Goal: Task Accomplishment & Management: Manage account settings

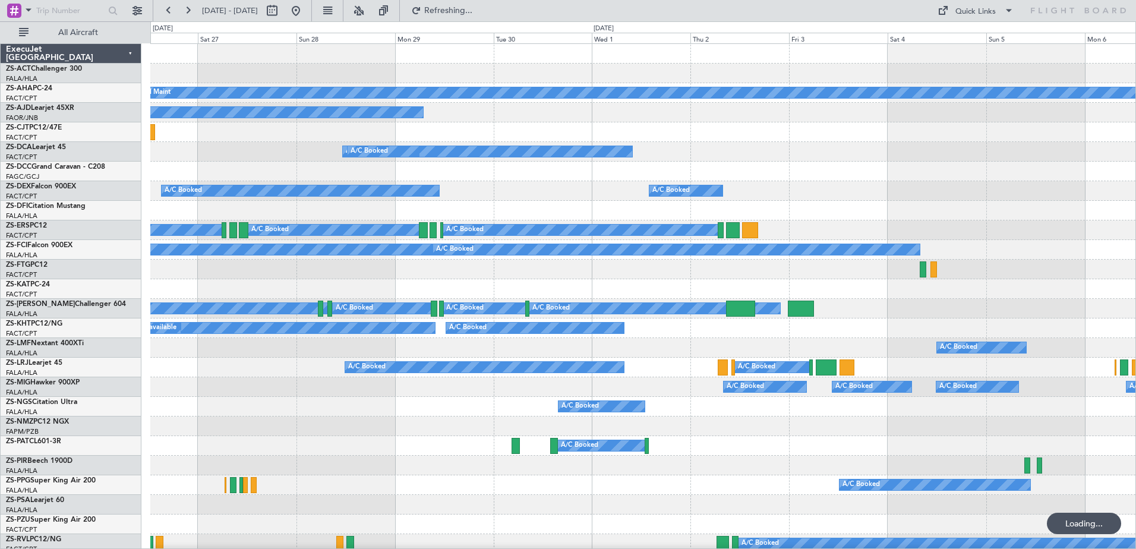
click at [138, 369] on div "Planned Maint A/C Booked A/C Booked A/C Unavailable A/C Booked A/C Booked A/C B…" at bounding box center [568, 285] width 1136 height 528
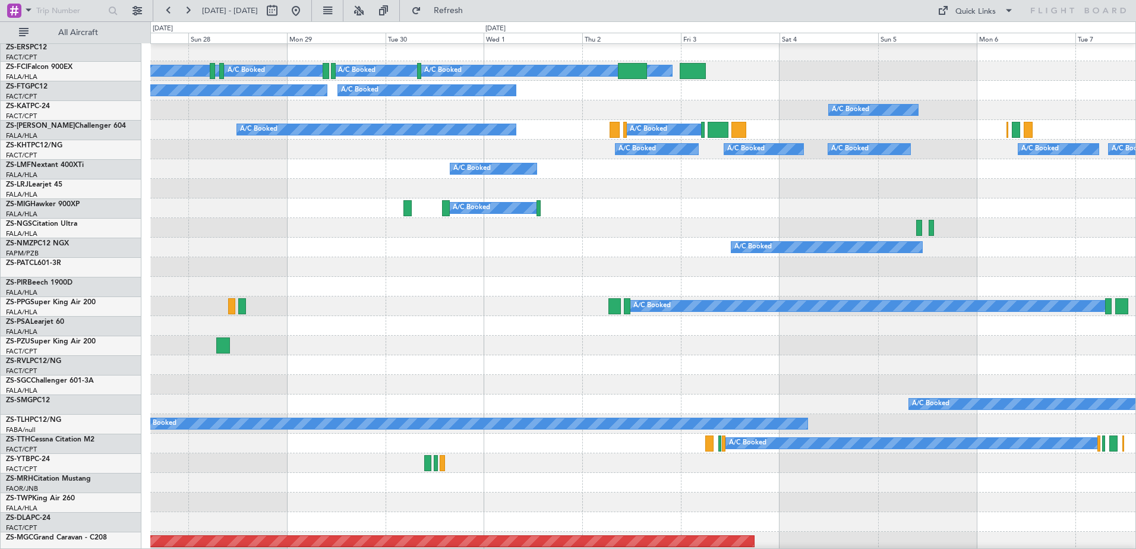
scroll to position [238, 0]
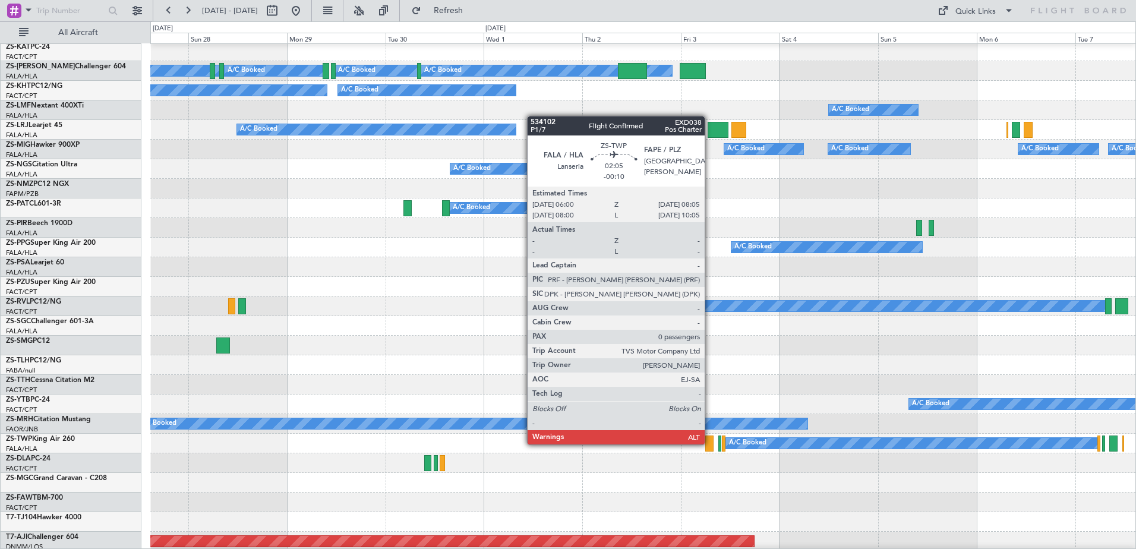
click at [710, 443] on div at bounding box center [710, 444] width 9 height 16
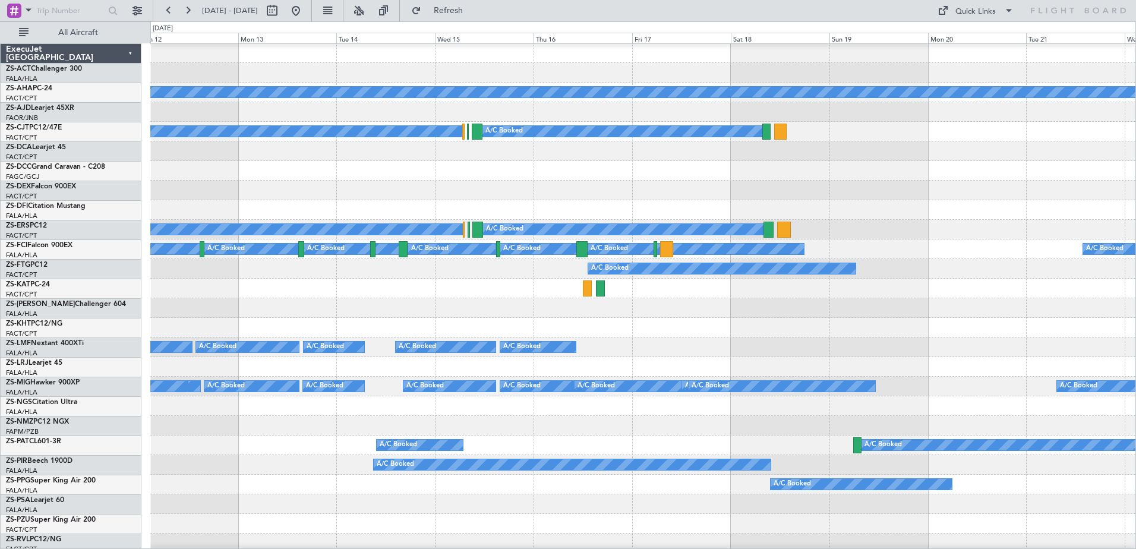
scroll to position [0, 0]
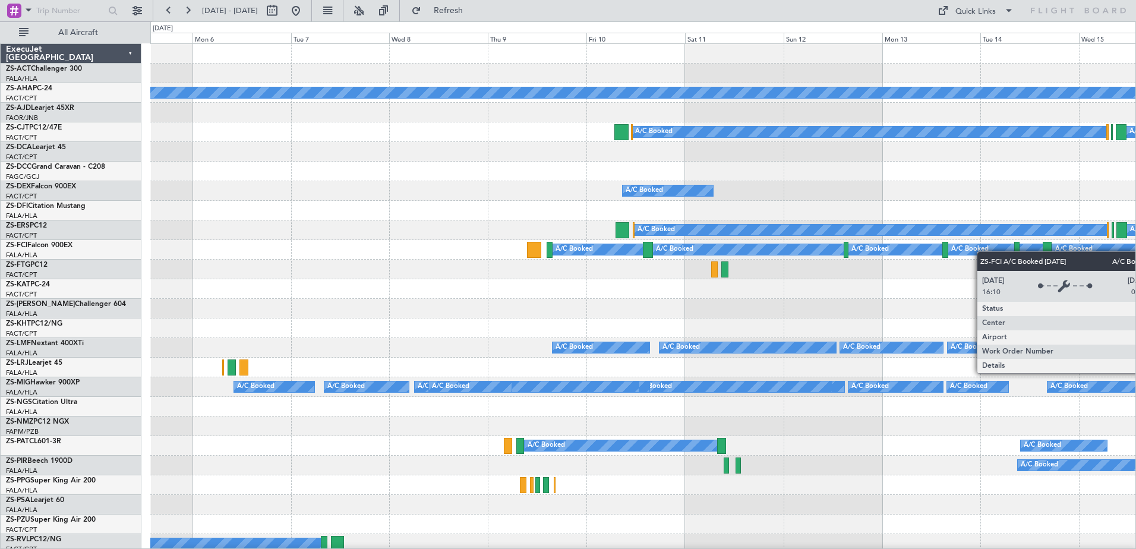
click at [1000, 254] on div "Planned Maint A/C Booked A/C Booked A/C Booked A/C Booked A/C Booked A/C Booked…" at bounding box center [642, 554] width 985 height 1020
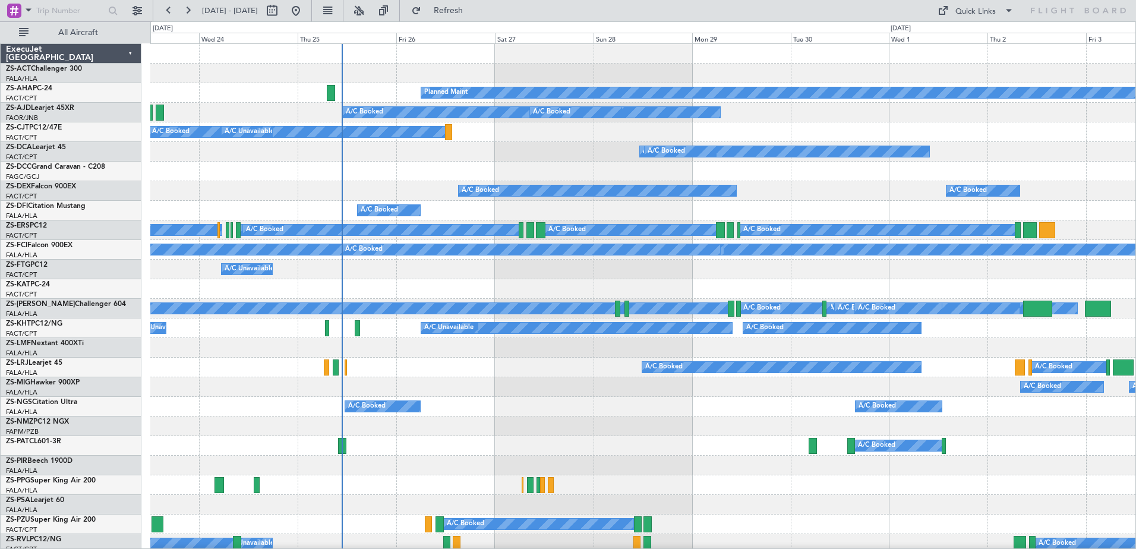
click at [1125, 201] on div "Planned Maint A/C Booked A/C Booked A/C Booked A/C Unavailable A/C Booked A/C B…" at bounding box center [642, 554] width 985 height 1020
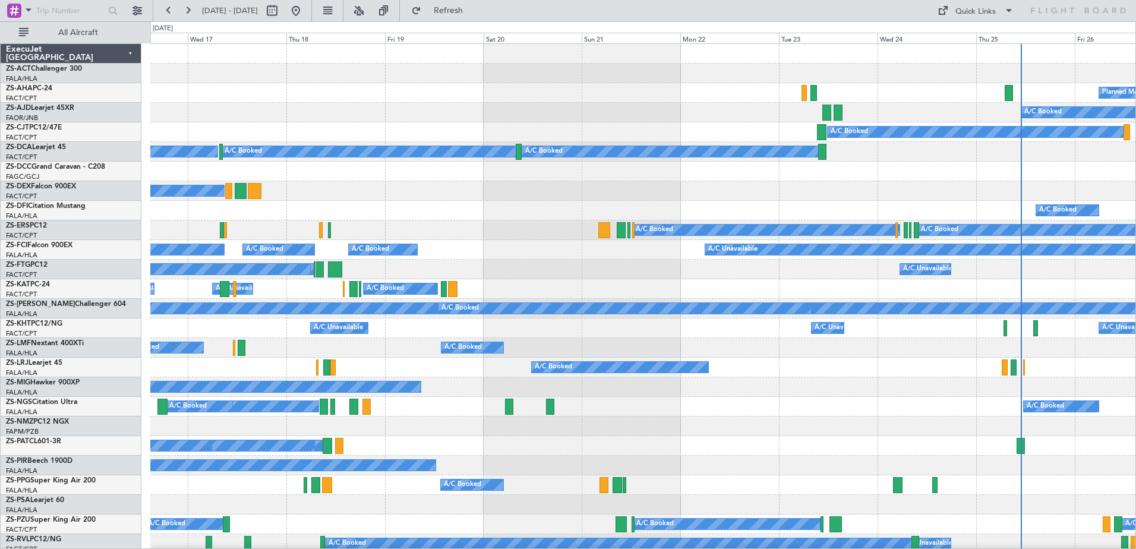
click at [772, 362] on div "A/C Booked A/C Booked" at bounding box center [642, 368] width 985 height 20
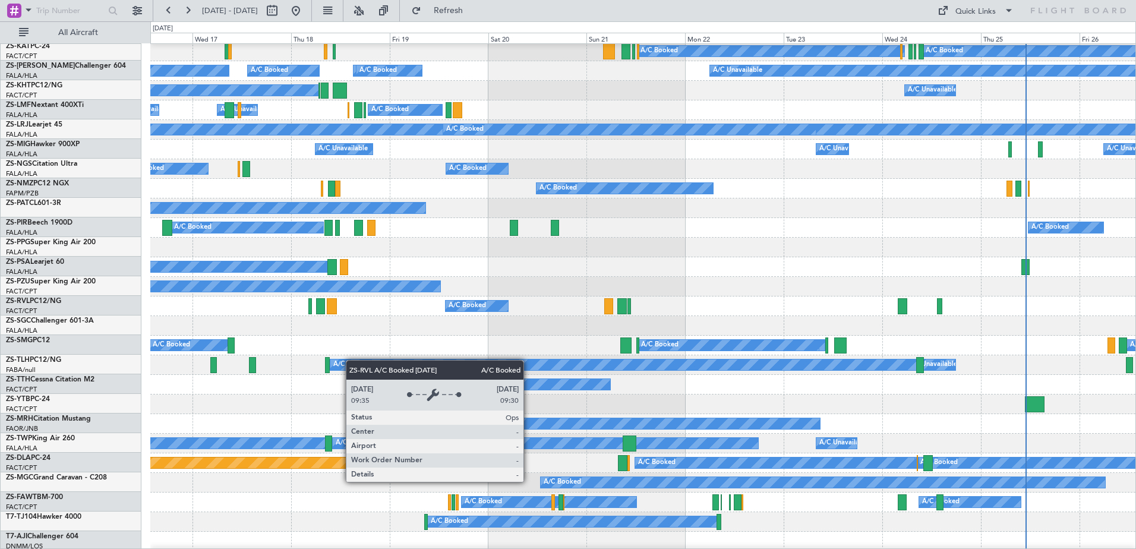
scroll to position [179, 0]
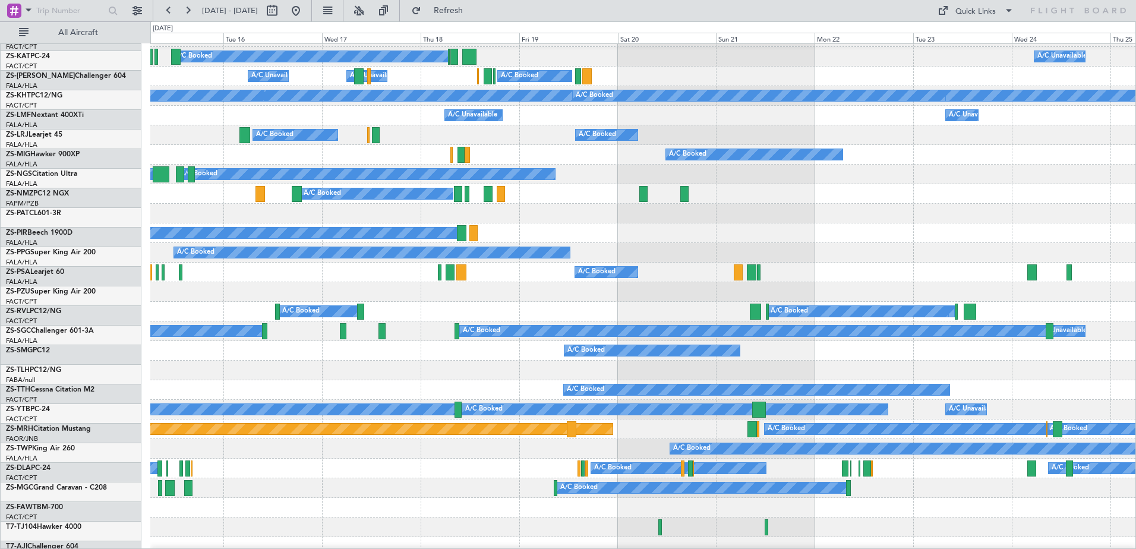
click at [434, 341] on div "A/C Booked" at bounding box center [642, 351] width 985 height 20
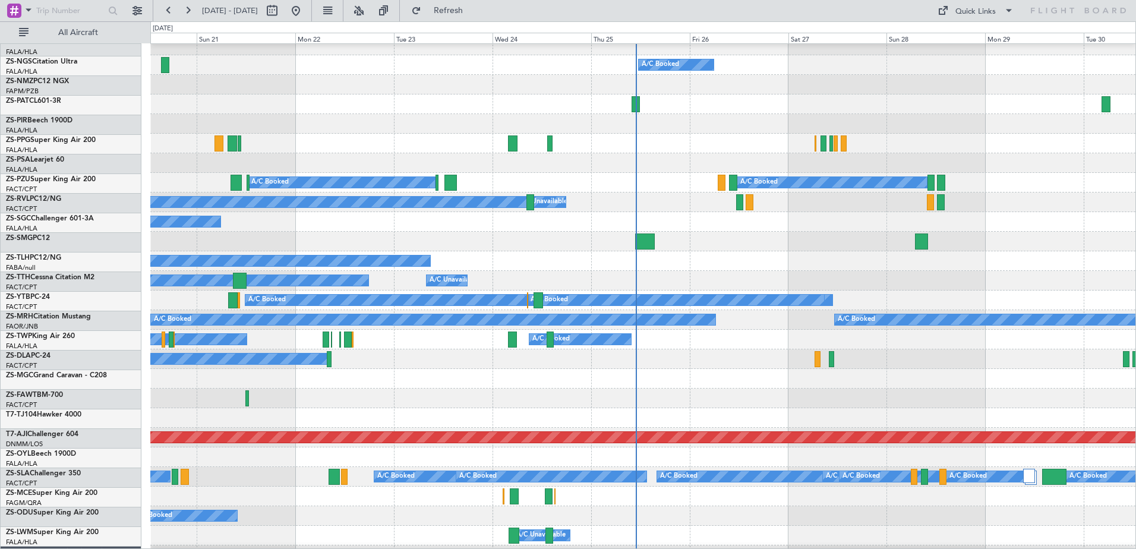
scroll to position [342, 0]
click at [221, 330] on div "A/C Booked A/C Booked" at bounding box center [642, 340] width 985 height 20
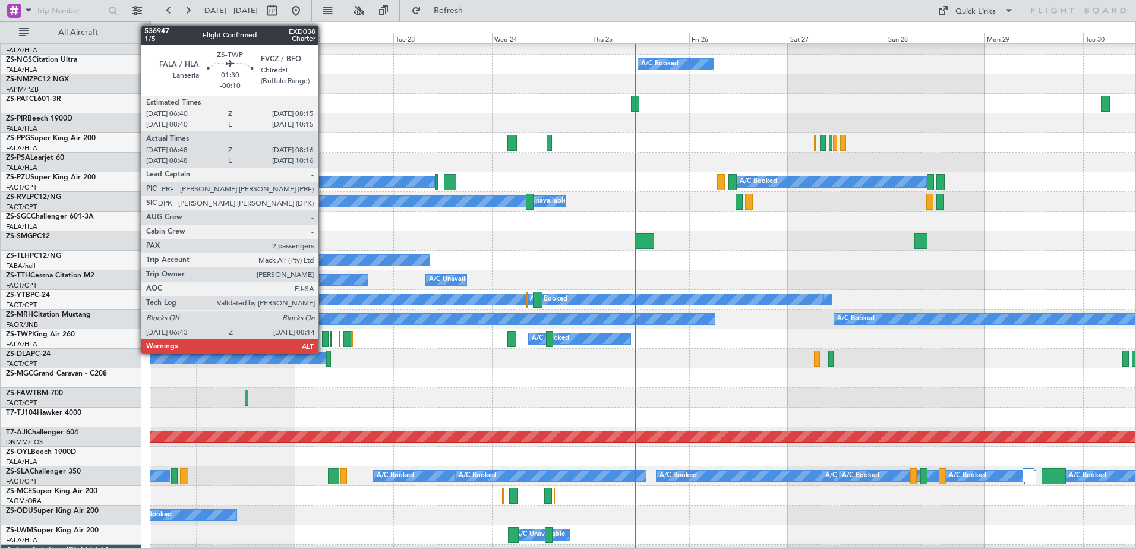
click at [324, 336] on div at bounding box center [325, 339] width 7 height 16
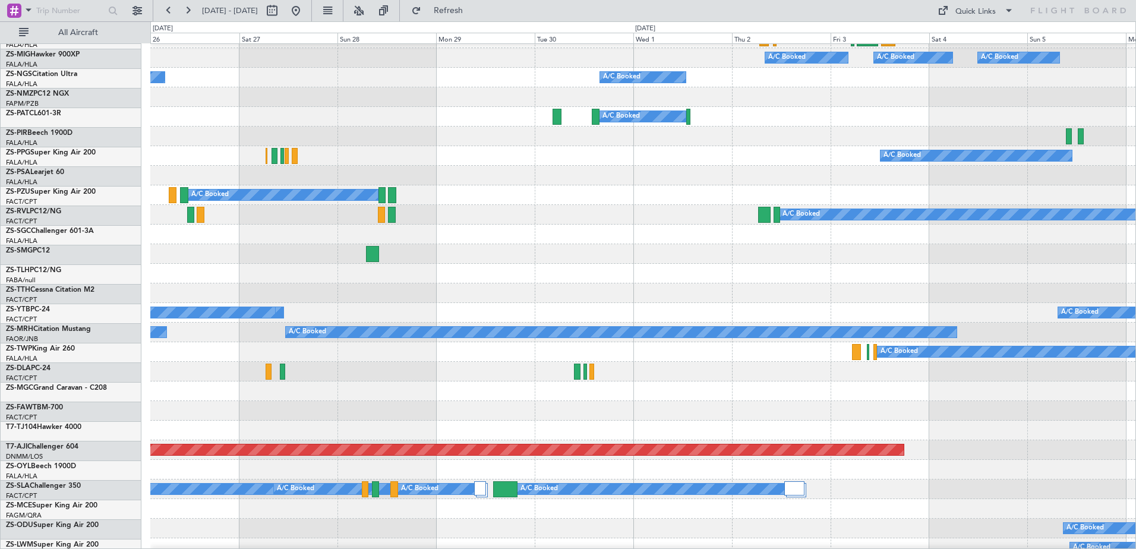
click at [331, 209] on div "A/C Booked A/C Unavailable A/C Booked" at bounding box center [642, 215] width 985 height 20
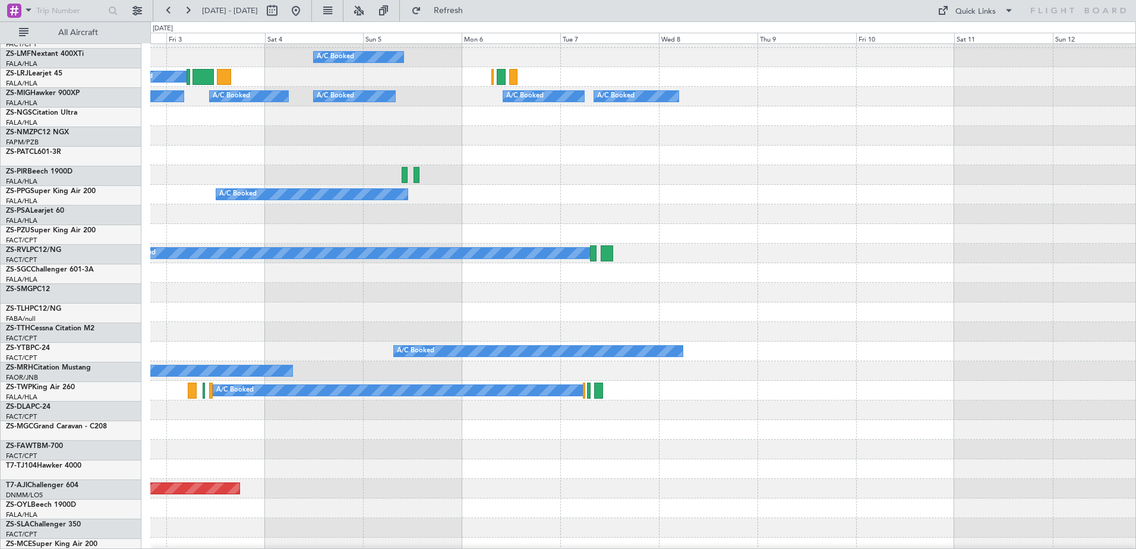
click at [198, 291] on div at bounding box center [642, 293] width 985 height 20
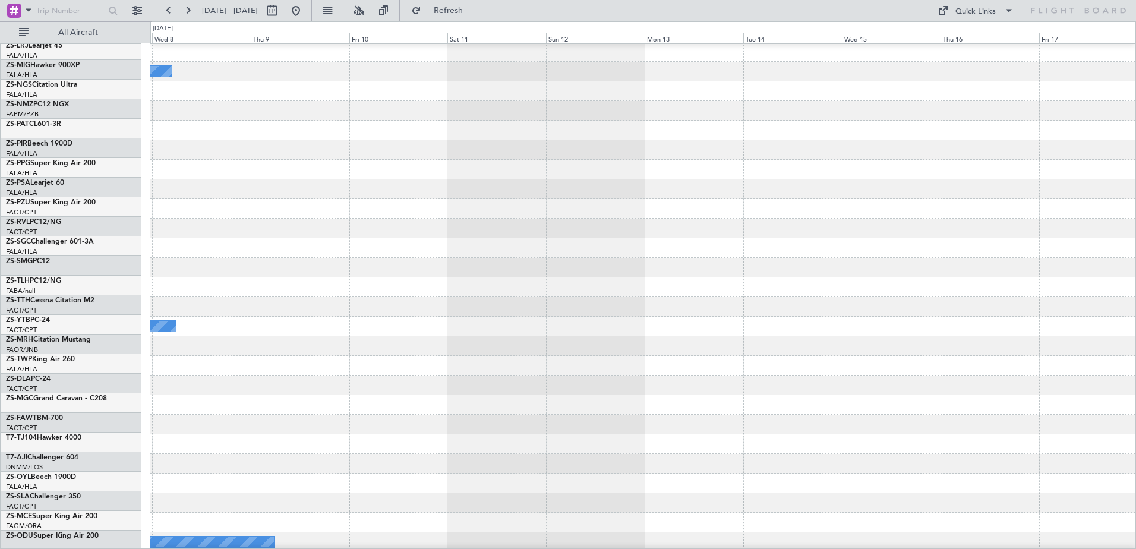
click at [204, 269] on div at bounding box center [642, 268] width 985 height 20
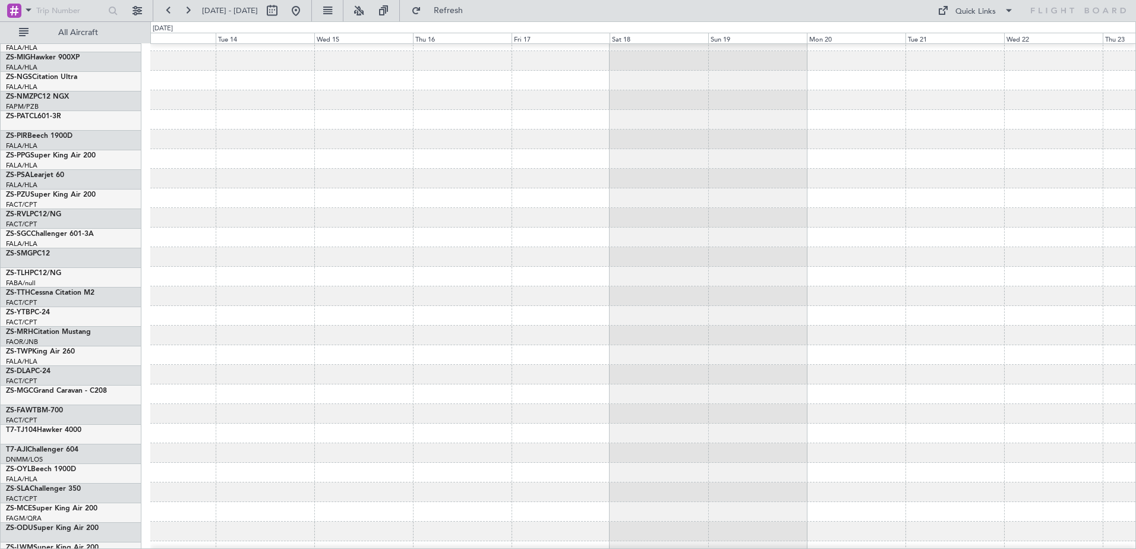
click at [160, 274] on div at bounding box center [642, 277] width 985 height 20
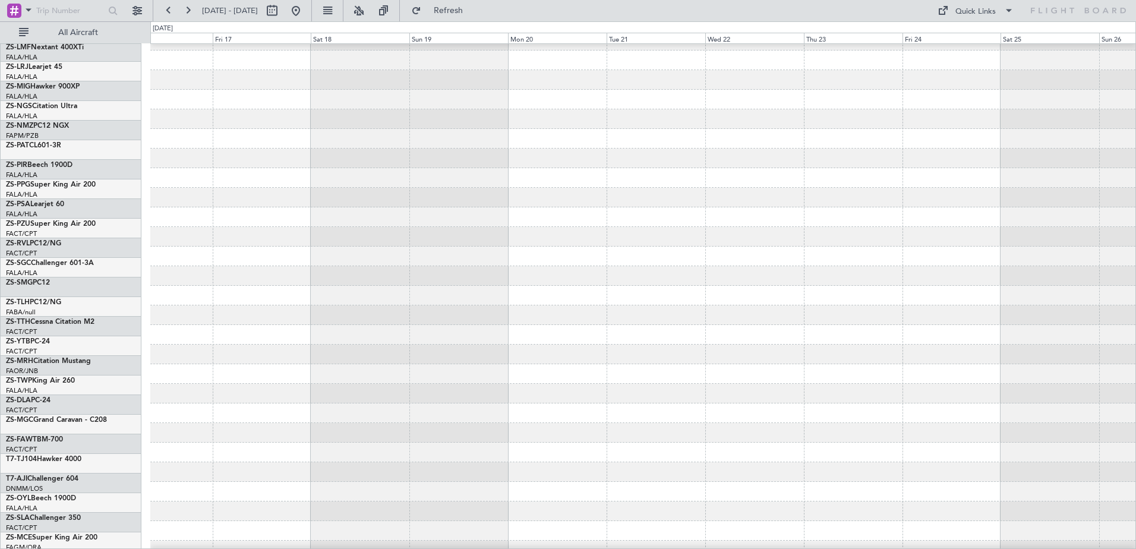
click at [298, 303] on div at bounding box center [642, 296] width 985 height 20
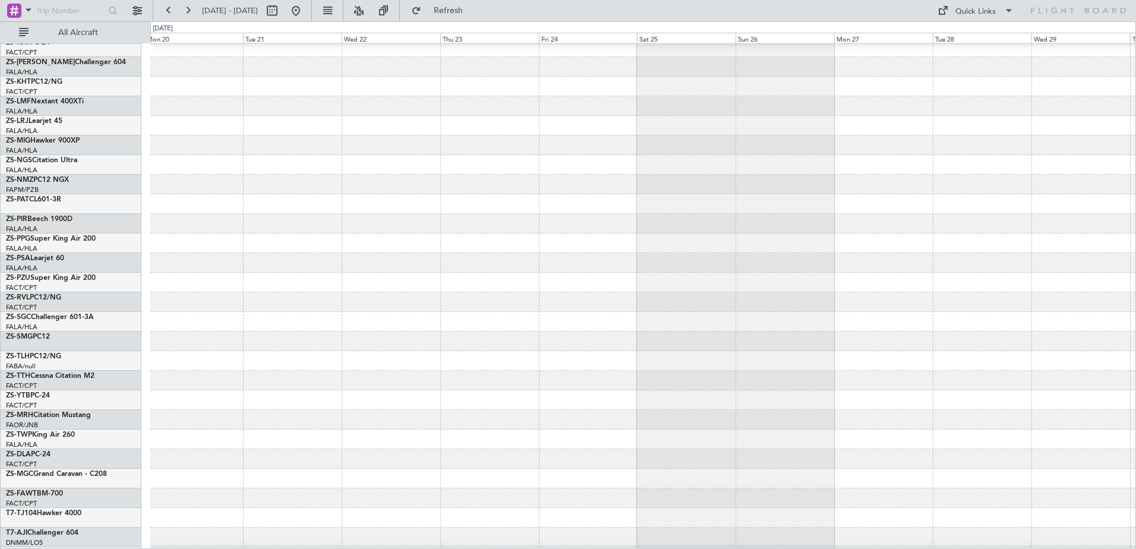
click at [327, 332] on div at bounding box center [642, 342] width 985 height 20
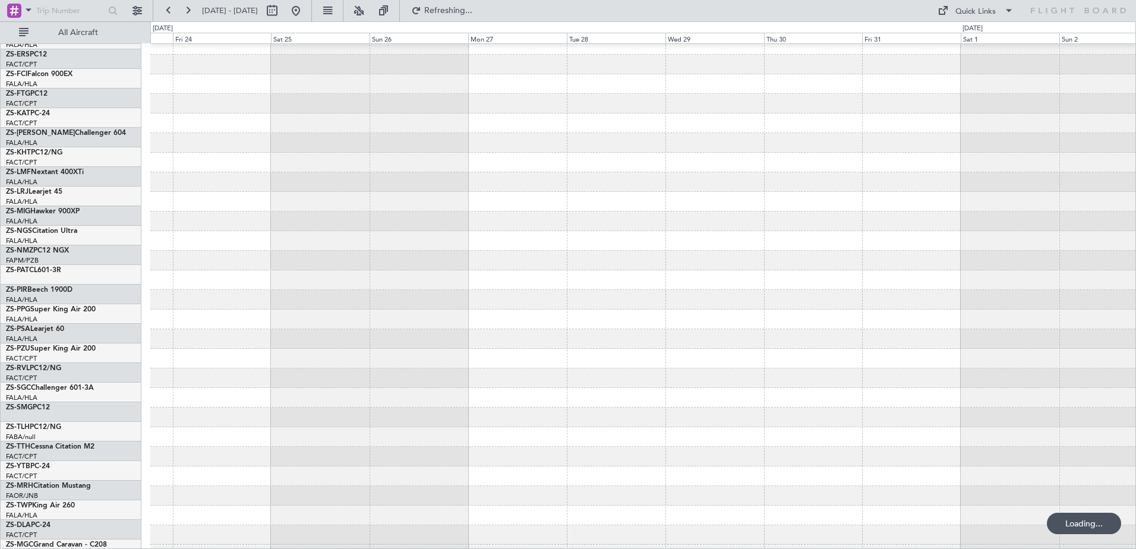
scroll to position [166, 0]
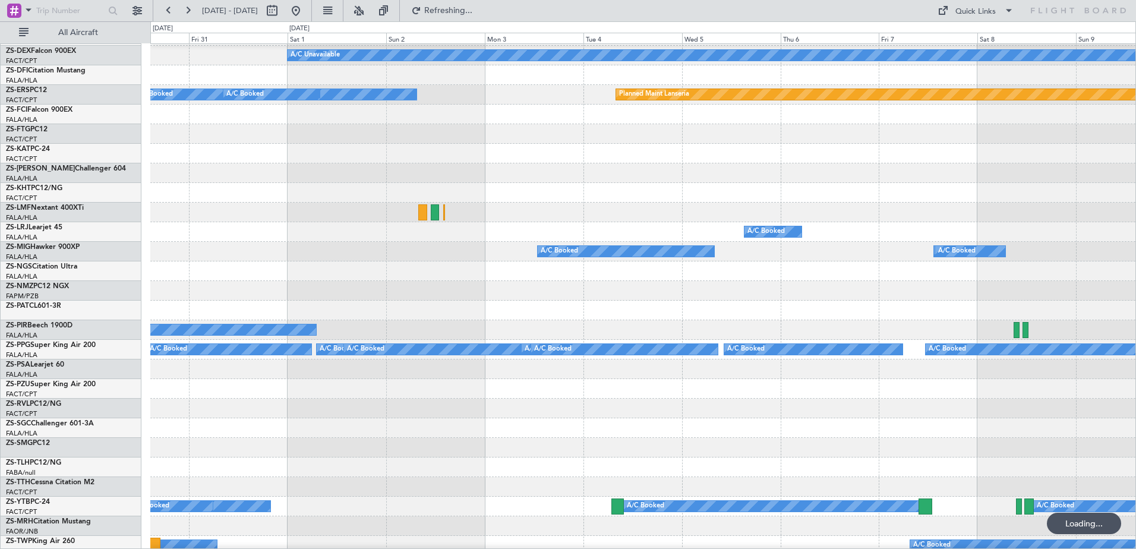
click at [254, 235] on div "A/C Booked" at bounding box center [642, 232] width 985 height 20
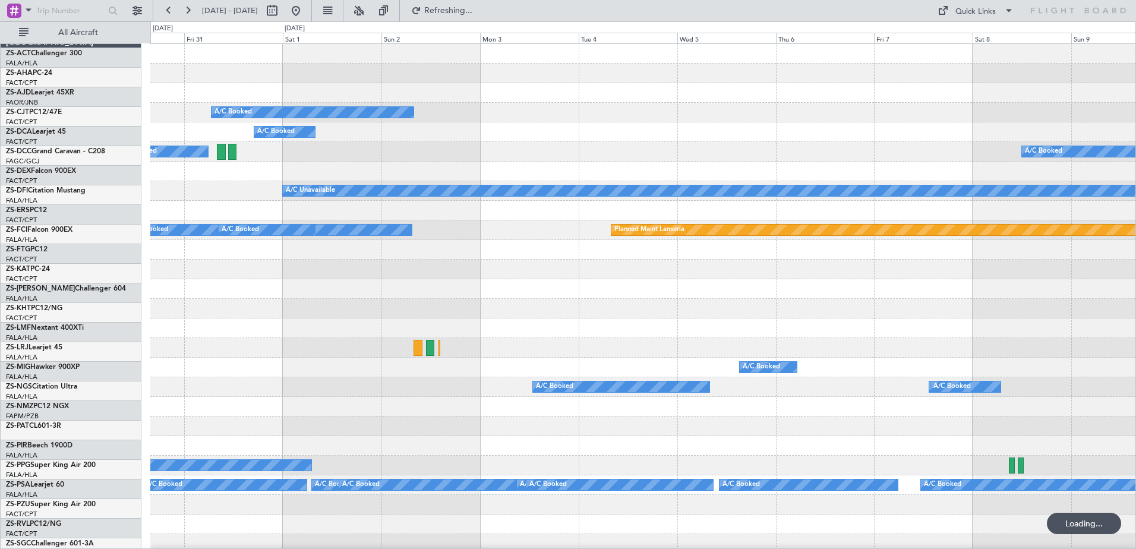
scroll to position [0, 0]
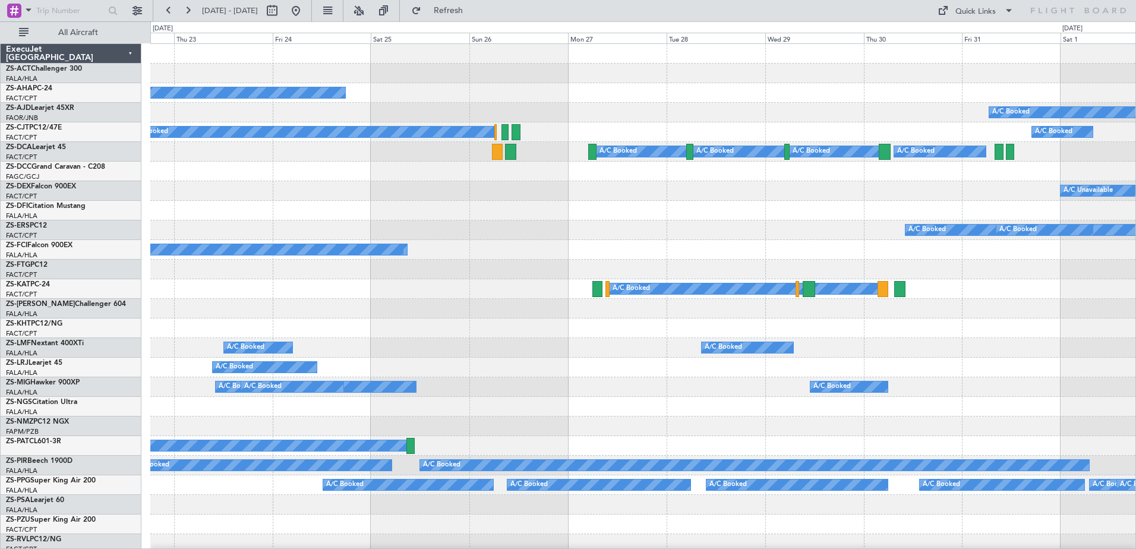
click at [1126, 379] on div "Planned Maint A/C Booked A/C Booked A/C Booked A/C Booked A/C Booked A/C Booked…" at bounding box center [642, 534] width 985 height 981
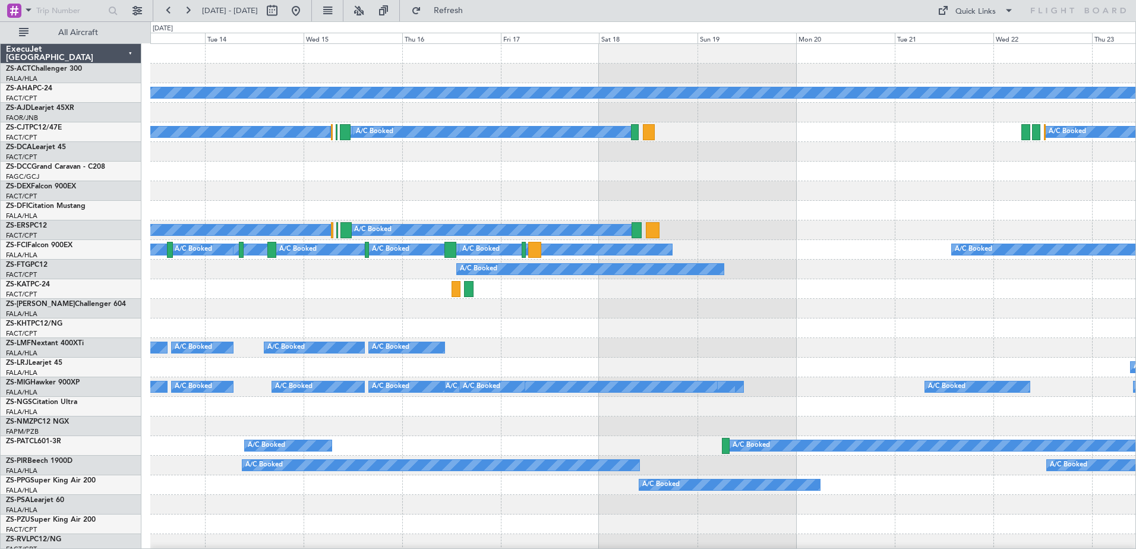
click at [955, 413] on div "Planned Maint A/C Booked A/C Booked A/C Booked A/C Booked A/C Booked A/C Booked…" at bounding box center [642, 534] width 985 height 981
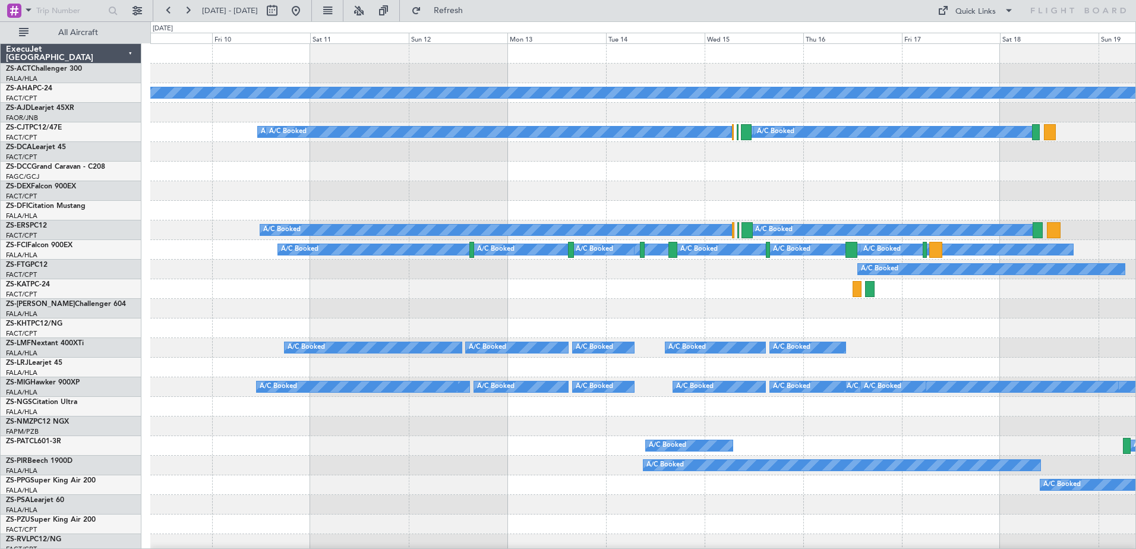
click at [844, 376] on div "Planned Maint A/C Booked A/C Booked A/C Booked A/C Booked A/C Booked A/C Booked…" at bounding box center [642, 534] width 985 height 981
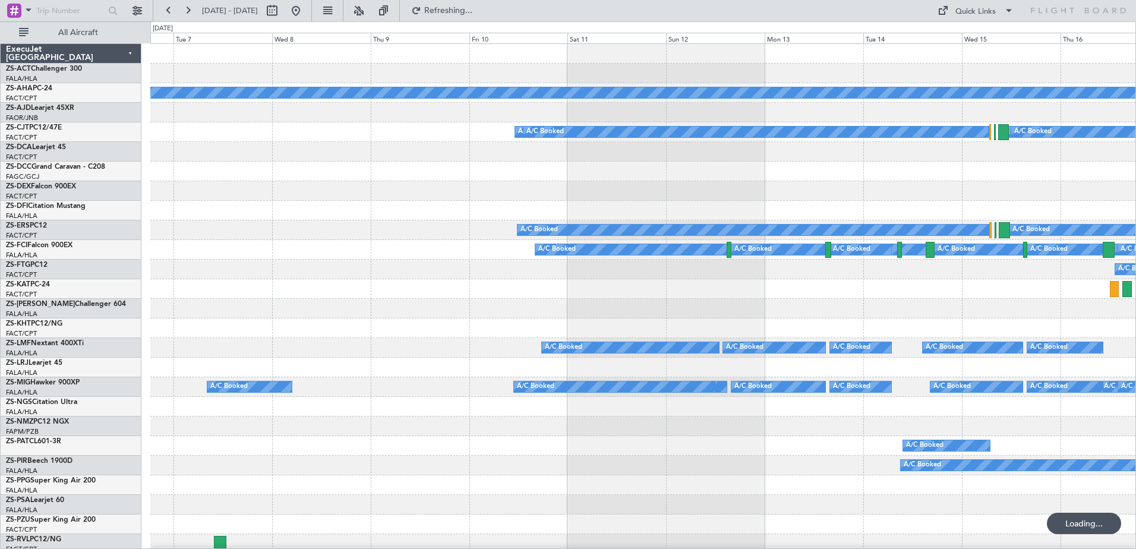
click at [525, 304] on div "Planned Maint A/C Booked A/C Booked A/C Booked A/C Booked A/C Booked A/C Booked…" at bounding box center [642, 554] width 985 height 1020
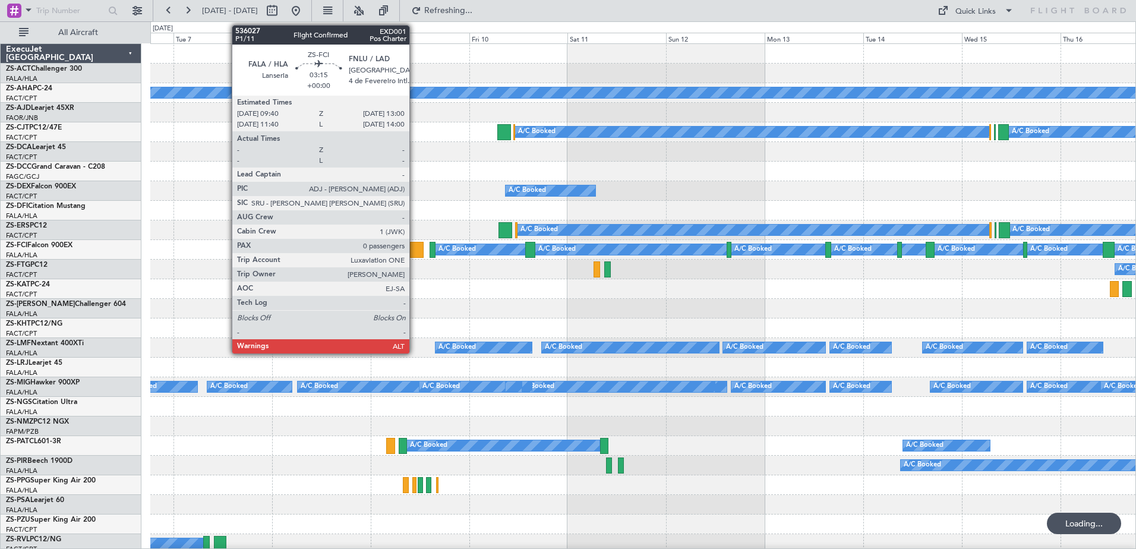
click at [415, 250] on div at bounding box center [417, 250] width 14 height 16
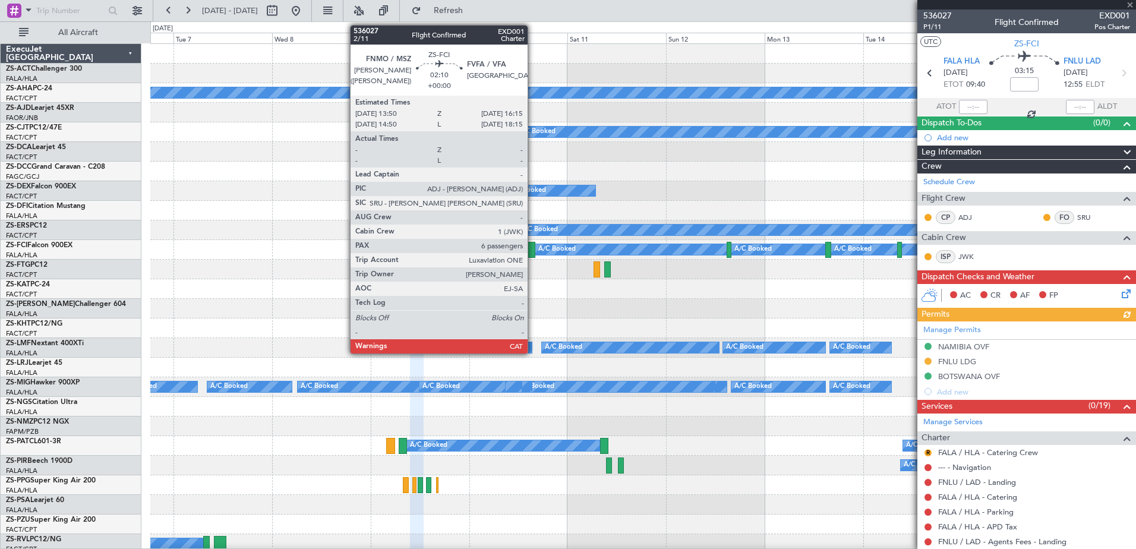
click at [533, 253] on div at bounding box center [530, 250] width 10 height 16
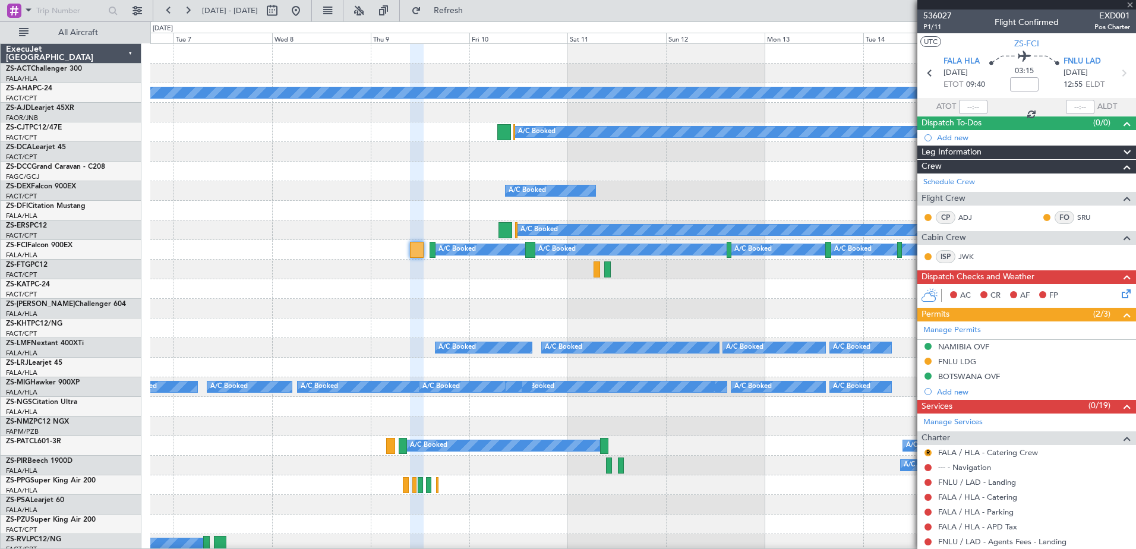
type input "6"
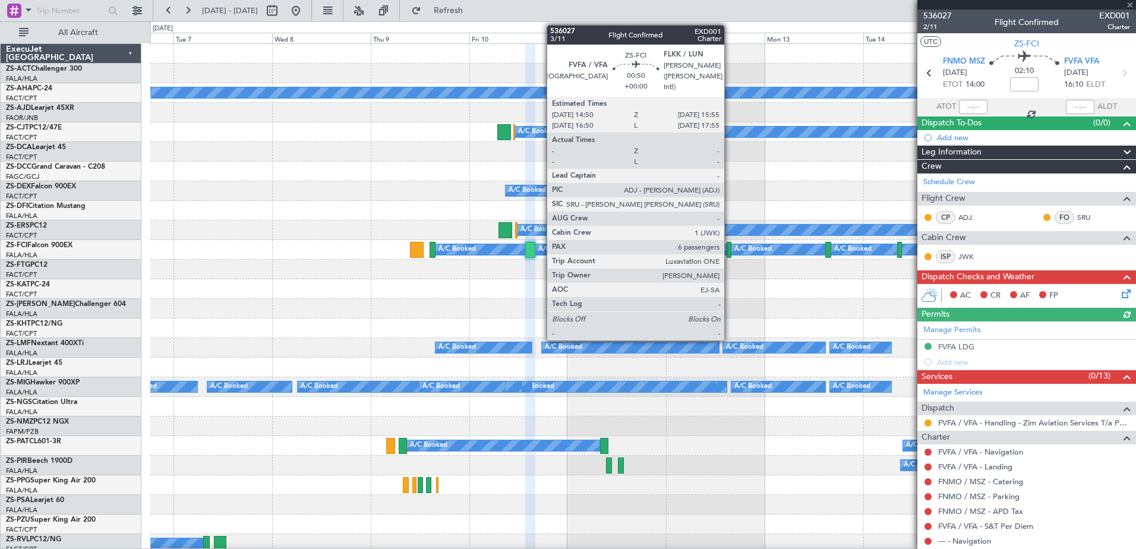
click at [730, 249] on div at bounding box center [729, 250] width 5 height 16
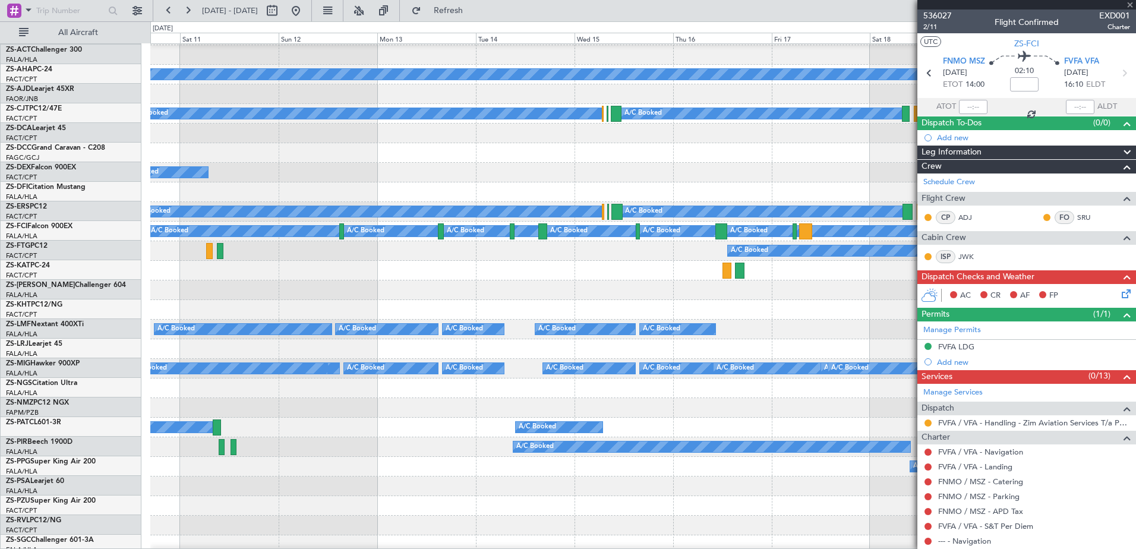
scroll to position [20, 0]
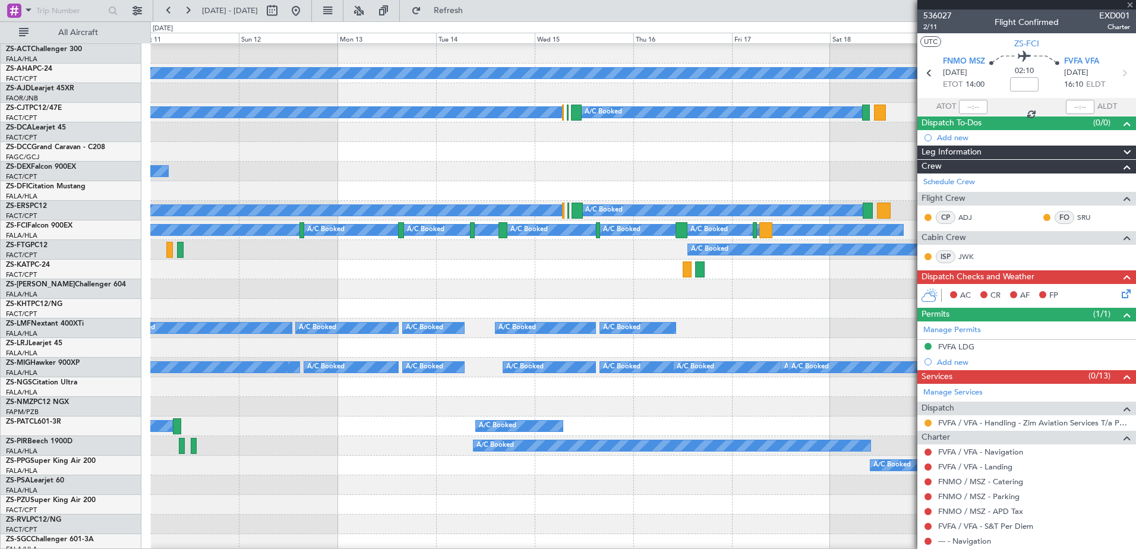
click at [436, 286] on div at bounding box center [642, 289] width 985 height 20
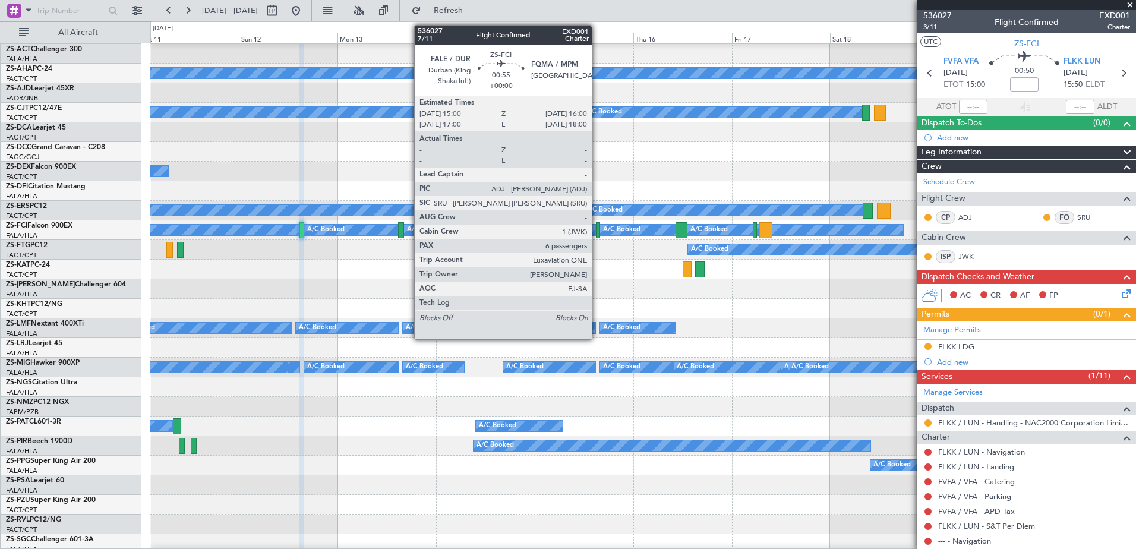
click at [597, 234] on div at bounding box center [598, 230] width 4 height 16
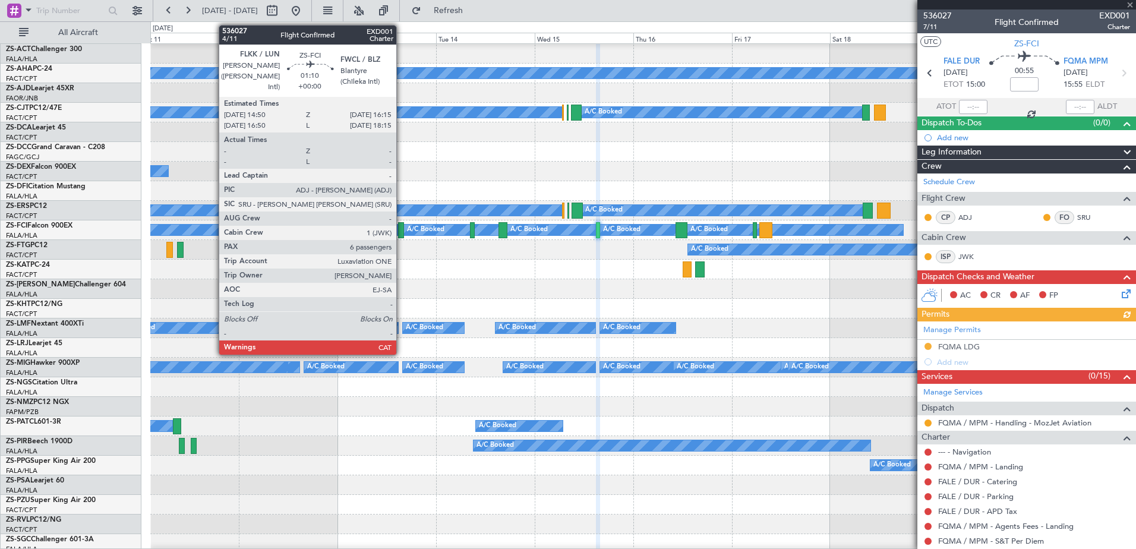
click at [402, 233] on div at bounding box center [401, 230] width 6 height 16
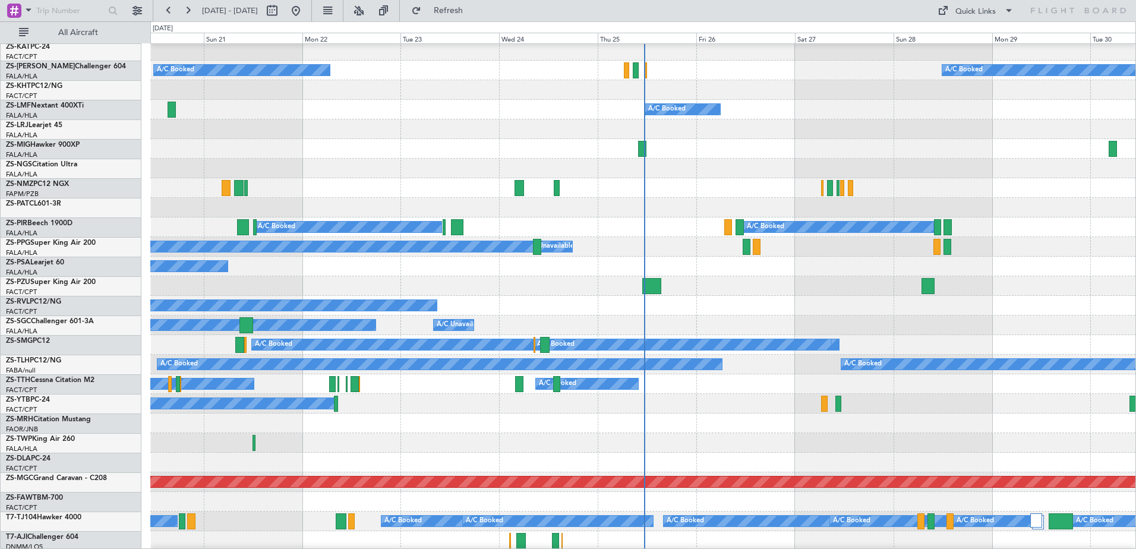
scroll to position [297, 0]
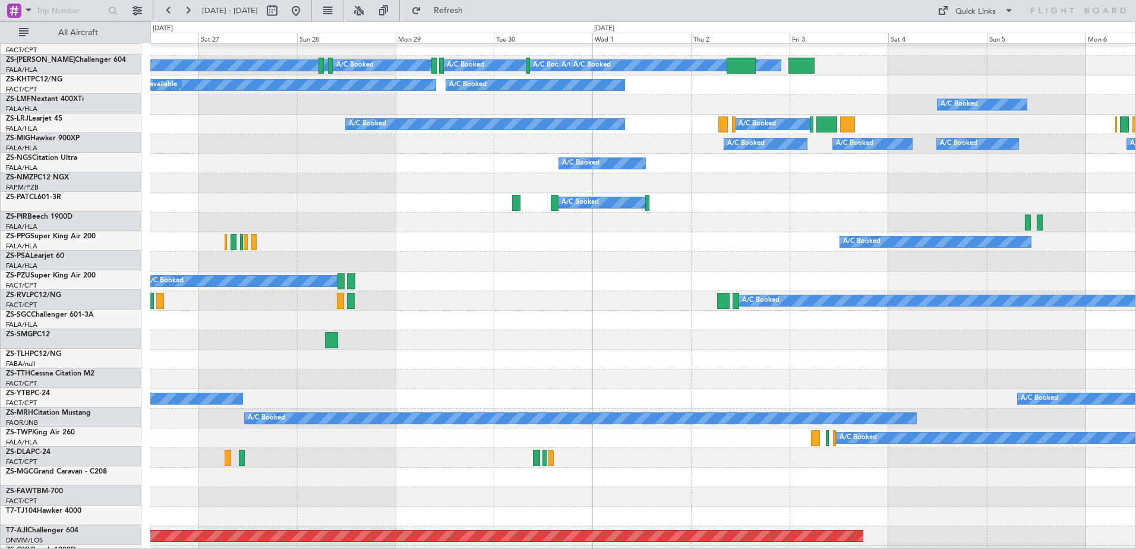
click at [226, 173] on div "A/C Booked A/C Booked" at bounding box center [642, 164] width 985 height 20
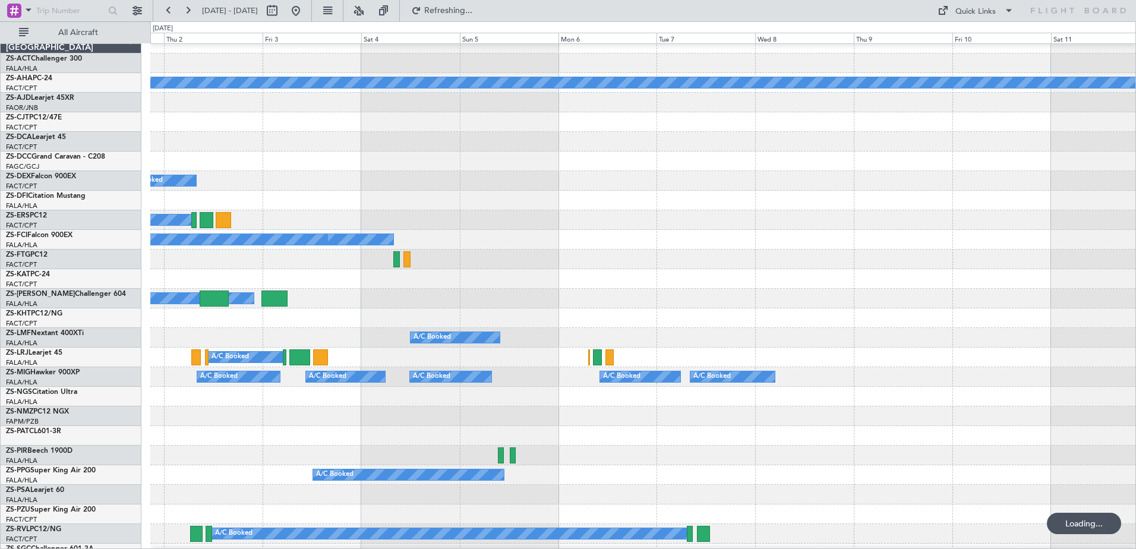
scroll to position [5, 0]
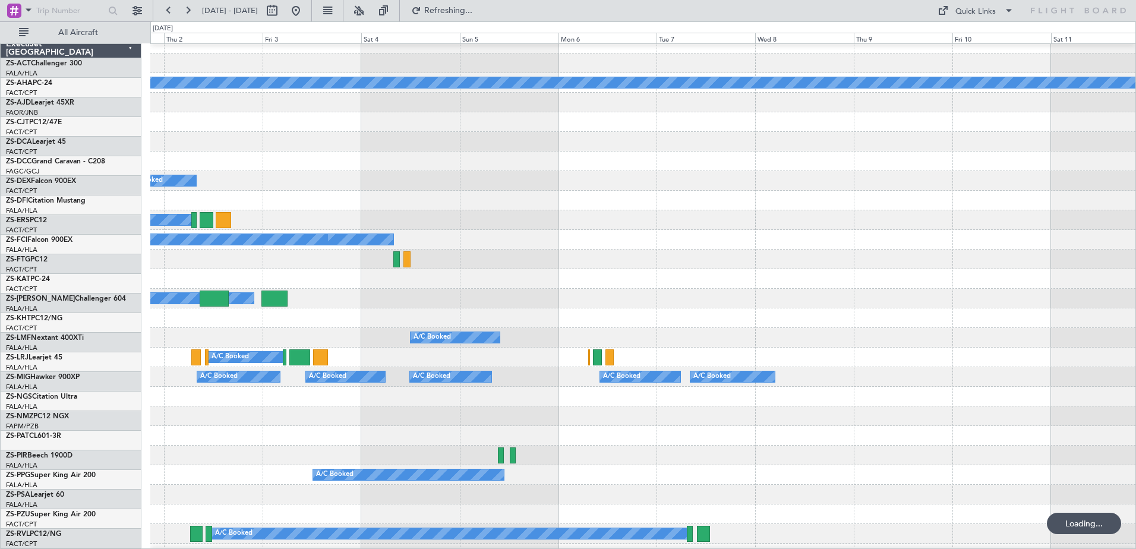
click at [222, 248] on div "A/C Booked A/C Unavailable A/C Unavailable" at bounding box center [642, 240] width 985 height 20
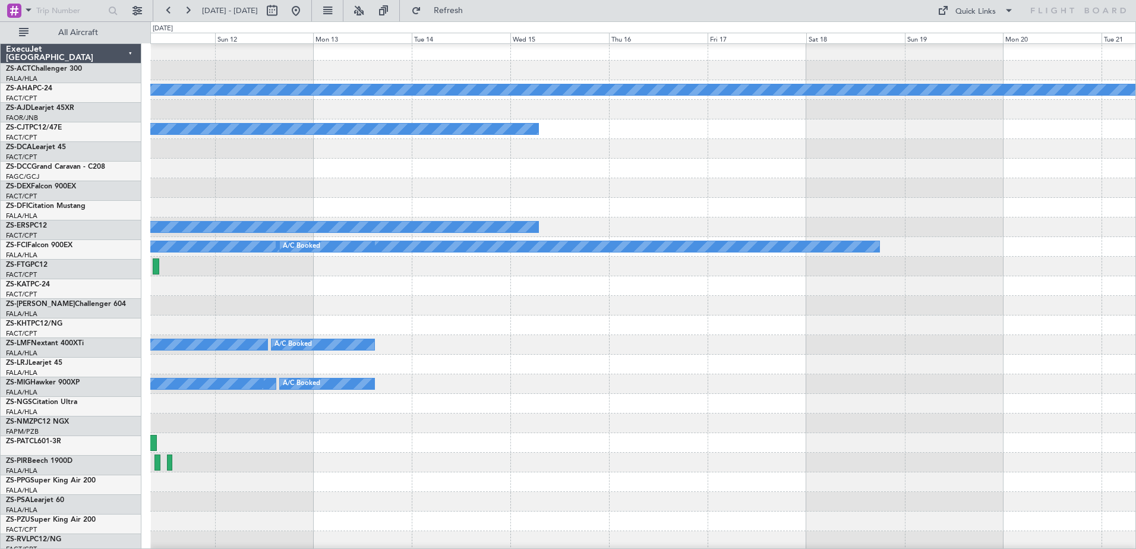
scroll to position [0, 0]
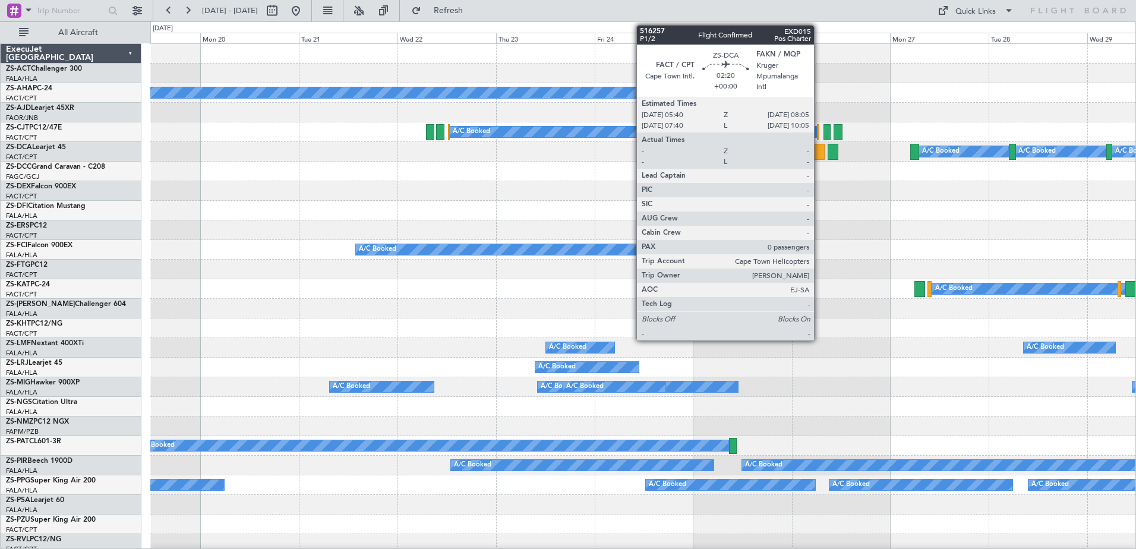
click at [820, 152] on div at bounding box center [820, 152] width 10 height 16
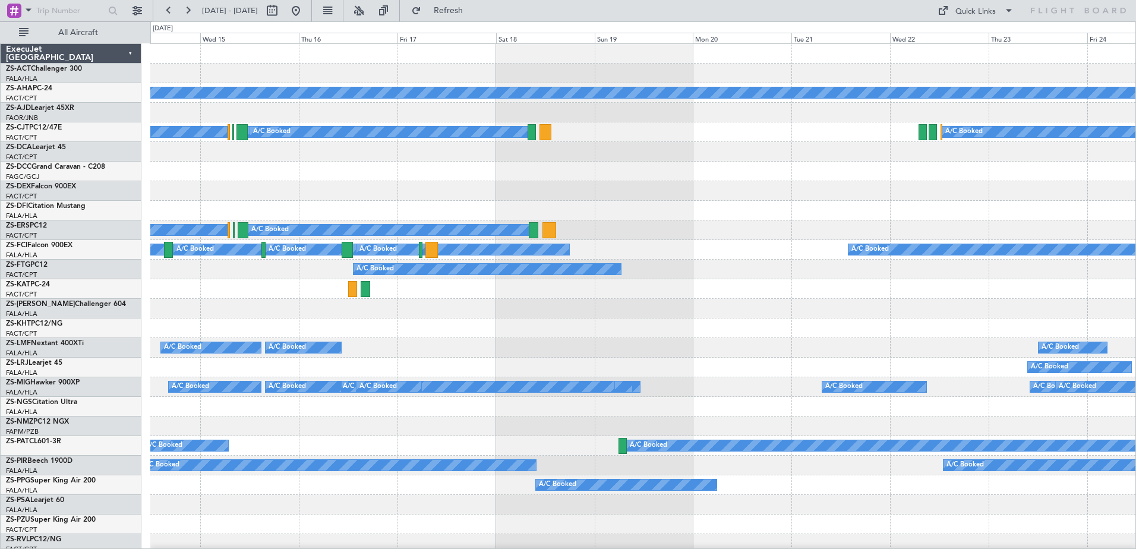
click at [1038, 279] on div "Planned Maint A/C Booked A/C Booked A/C Booked A/C Booked A/C Booked A/C Booked…" at bounding box center [642, 534] width 985 height 981
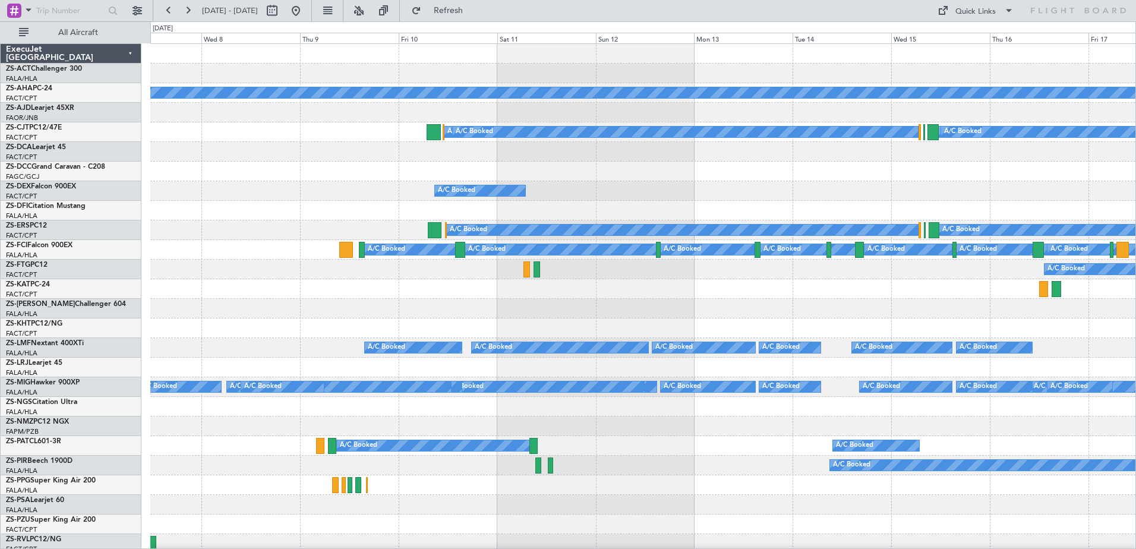
click at [990, 265] on div "Planned Maint A/C Booked A/C Booked A/C Booked A/C Booked A/C Booked A/C Booked…" at bounding box center [642, 534] width 985 height 981
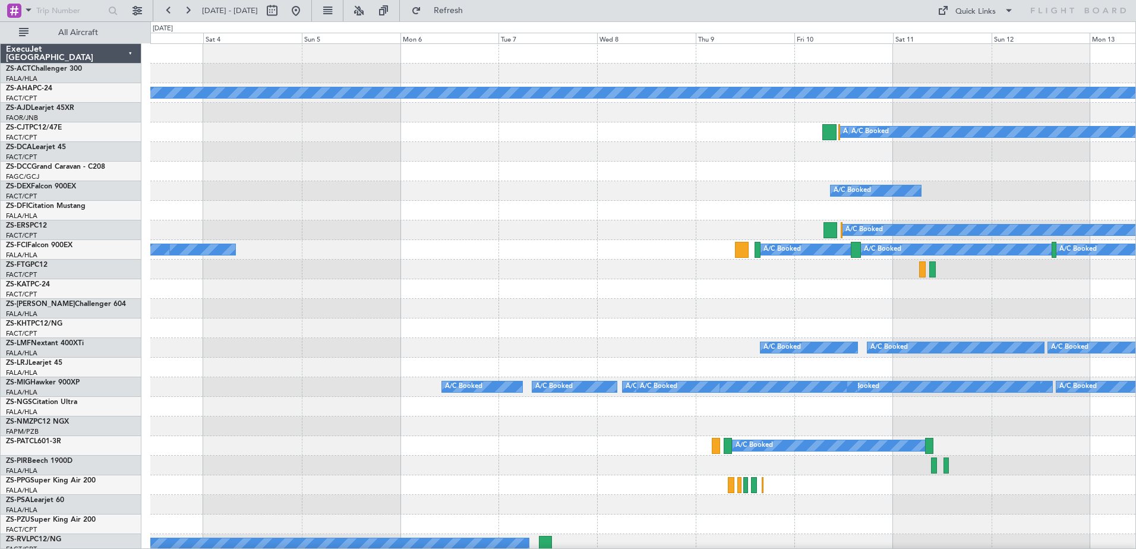
click at [852, 216] on div "Planned Maint A/C Booked A/C Booked A/C Booked A/C Booked A/C Booked A/C Booked…" at bounding box center [642, 534] width 985 height 981
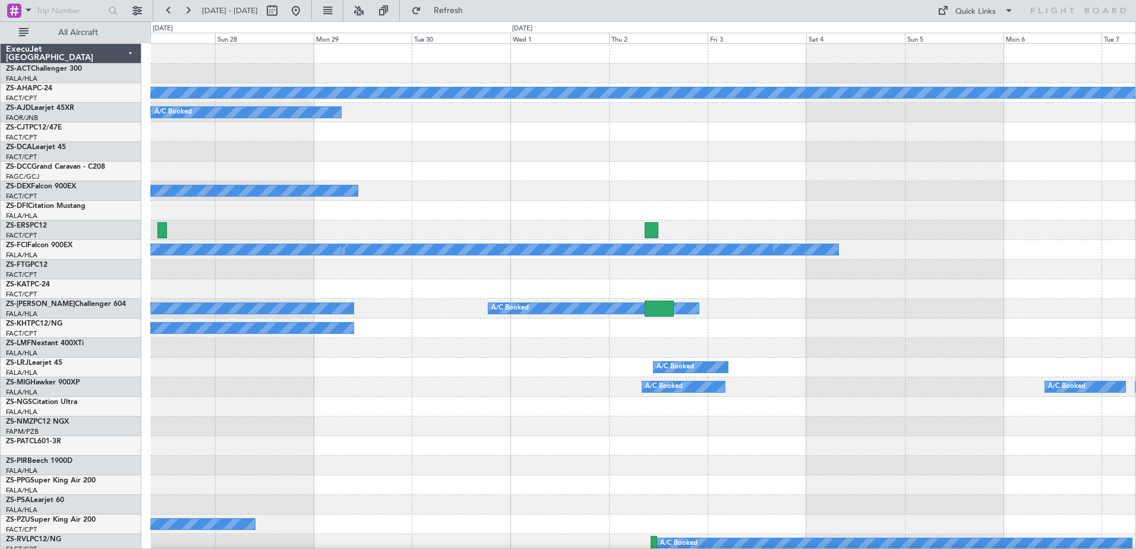
click at [849, 216] on div "Planned Maint A/C Booked A/C Booked A/C Booked A/C Booked A/C Unavailable A/C U…" at bounding box center [642, 534] width 985 height 981
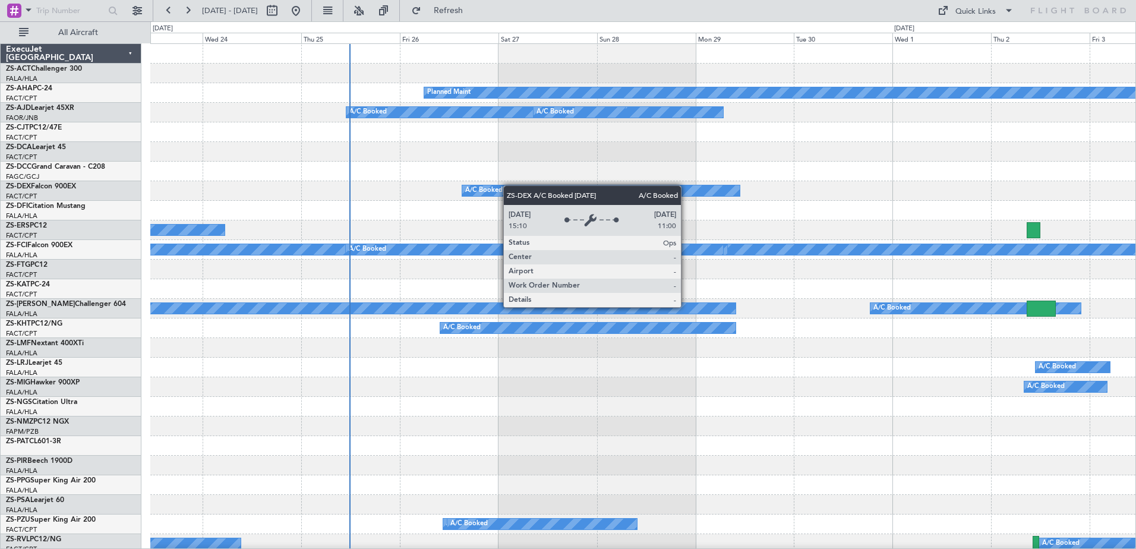
click at [672, 208] on div "Planned Maint A/C Booked A/C Booked A/C Booked A/C Booked A/C Booked A/C Booked…" at bounding box center [642, 534] width 985 height 981
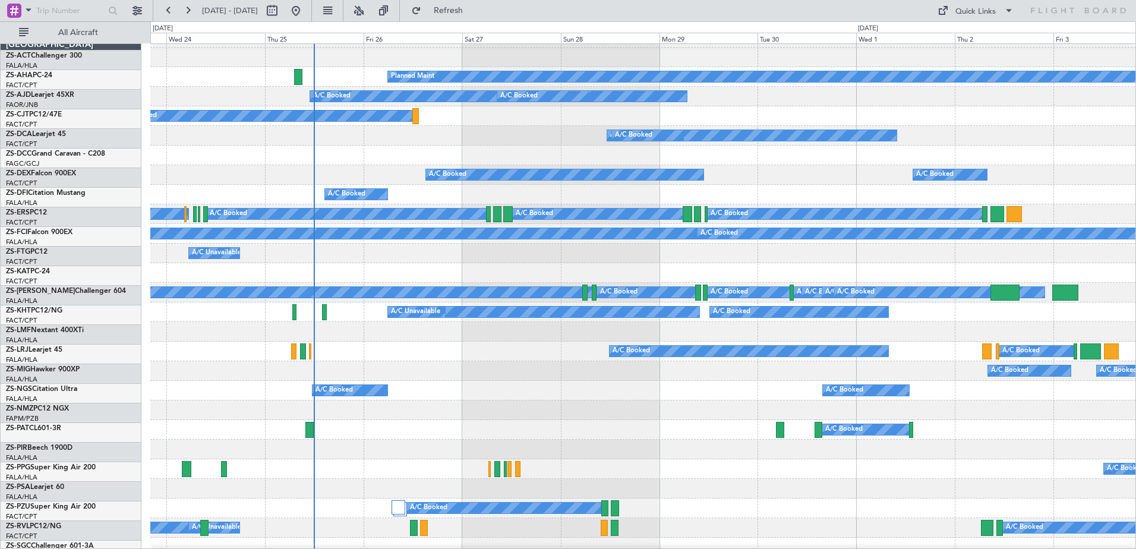
click at [374, 339] on div "A/C Booked" at bounding box center [642, 332] width 985 height 20
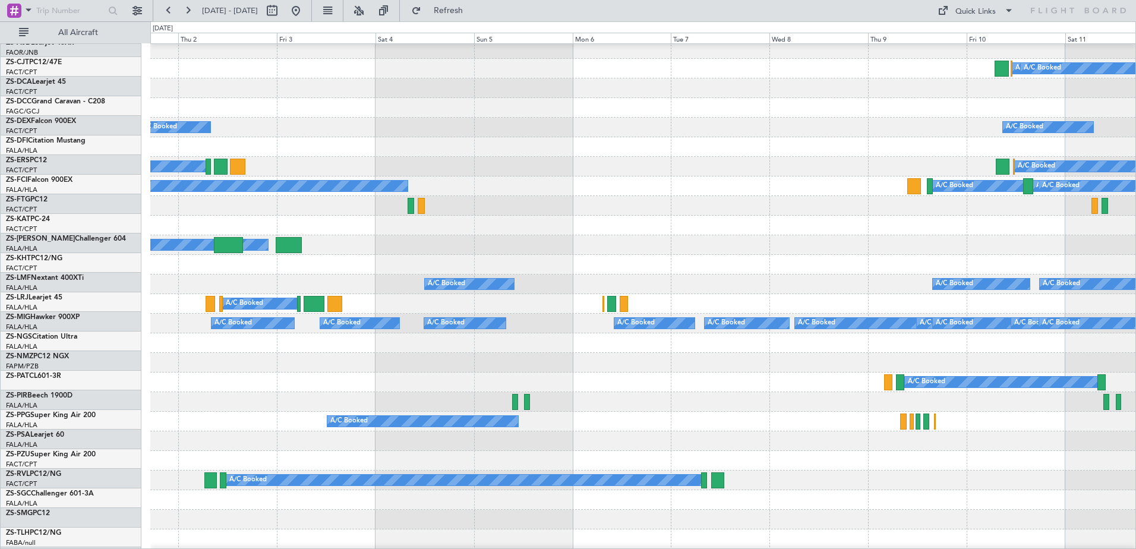
scroll to position [64, 0]
click at [108, 517] on div "Planned Maint A/C Booked A/C Booked A/C Booked A/C Booked A/C Booked A/C Booked…" at bounding box center [568, 285] width 1136 height 528
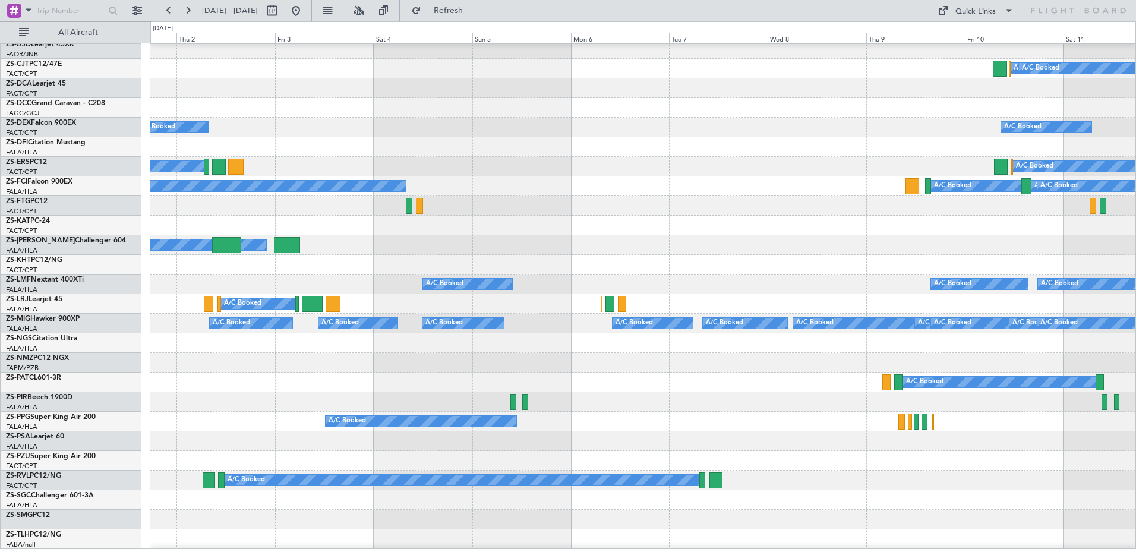
scroll to position [0, 0]
